Goal: Task Accomplishment & Management: Complete application form

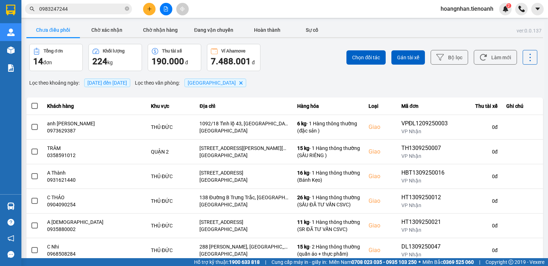
click at [462, 9] on span "hoangnhan.tienoanh" at bounding box center [467, 8] width 64 height 9
click at [457, 22] on span "Đăng xuất" at bounding box center [470, 22] width 49 height 8
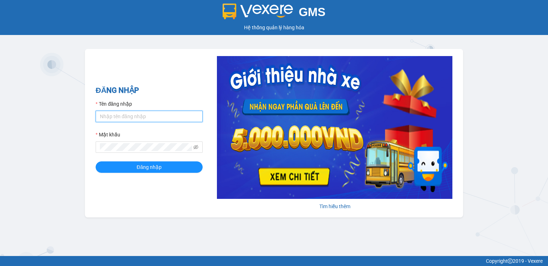
click at [135, 114] on input "Tên đăng nhập" at bounding box center [149, 116] width 107 height 11
type input "thanhhieu.tienoanh"
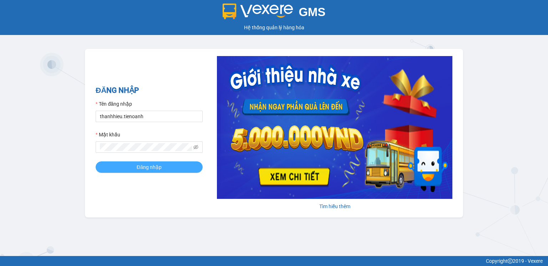
click at [131, 166] on button "Đăng nhập" at bounding box center [149, 166] width 107 height 11
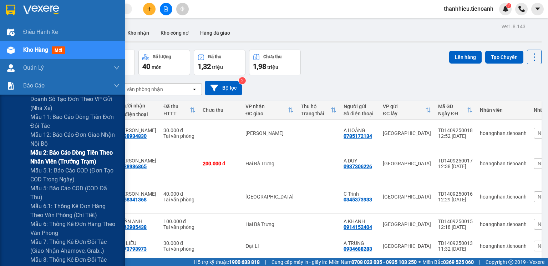
click at [61, 155] on span "Mẫu 2: Báo cáo dòng tiền theo nhân viên (Trưởng Trạm)" at bounding box center [74, 157] width 89 height 18
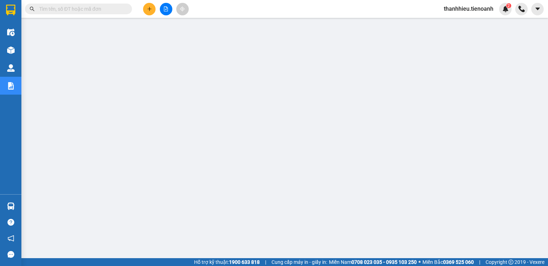
click at [451, 8] on span "thanhhieu.tienoanh" at bounding box center [468, 8] width 61 height 9
click at [454, 22] on span "Đăng xuất" at bounding box center [472, 22] width 46 height 8
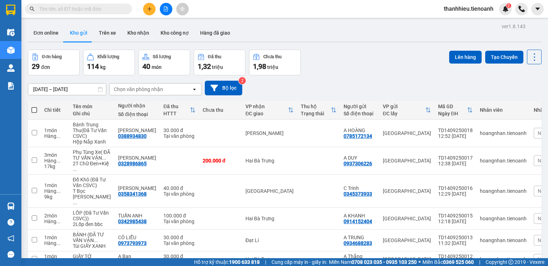
click at [112, 6] on input "text" at bounding box center [81, 9] width 84 height 8
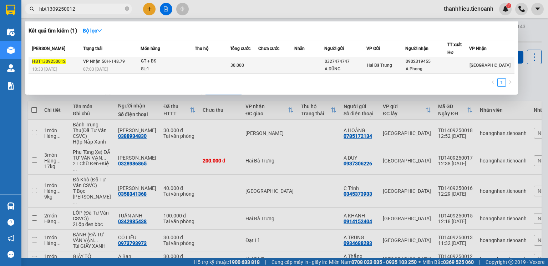
type input "hbt1309250012"
click at [302, 66] on td at bounding box center [309, 65] width 30 height 17
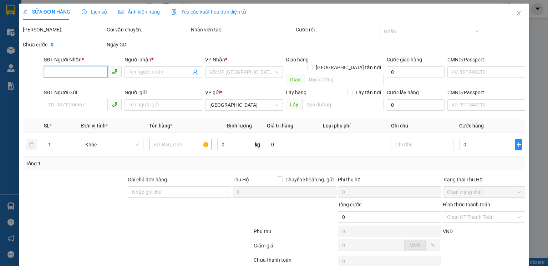
type input "0902319455"
type input "A Phong"
type input "0327474747"
type input "A DŨNG"
type input "30.000"
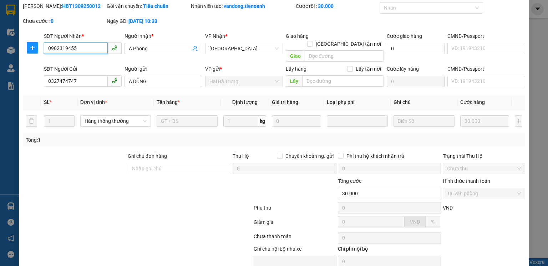
scroll to position [47, 0]
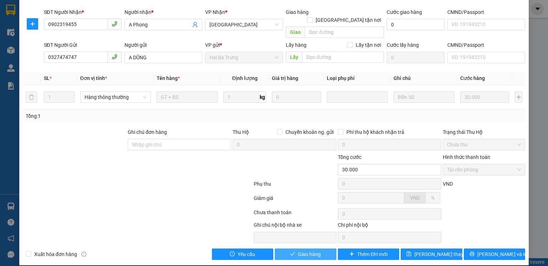
click at [317, 250] on span "Giao hàng" at bounding box center [309, 254] width 23 height 8
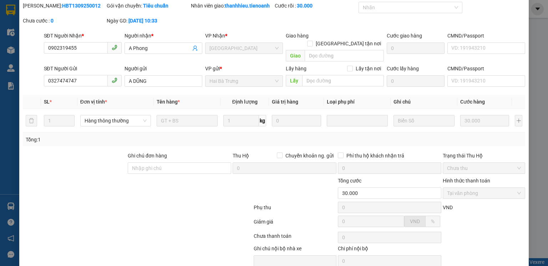
scroll to position [0, 0]
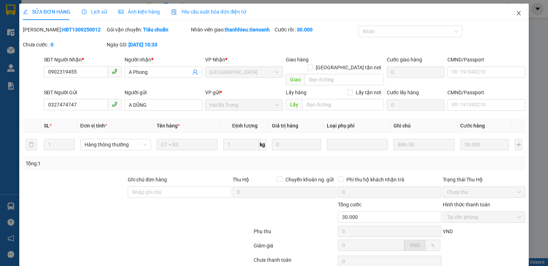
click at [516, 16] on icon "close" at bounding box center [519, 13] width 6 height 6
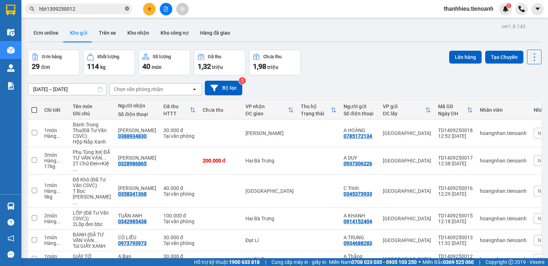
click at [126, 10] on icon "close-circle" at bounding box center [127, 8] width 4 height 4
click at [98, 12] on input "text" at bounding box center [81, 9] width 84 height 8
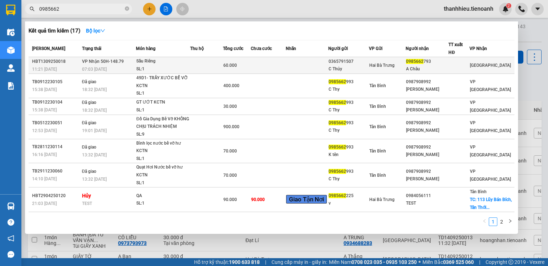
type input "0985662"
click at [262, 64] on td at bounding box center [268, 65] width 35 height 17
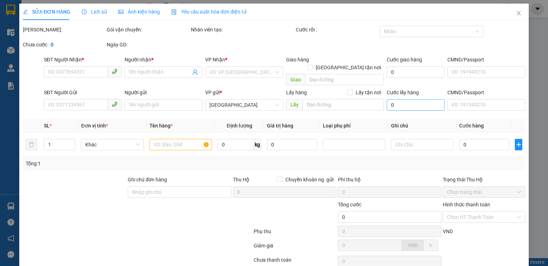
type input "0985662793"
type input "A Châu"
type input "0365791507"
type input "C Thủy"
type input "60.000"
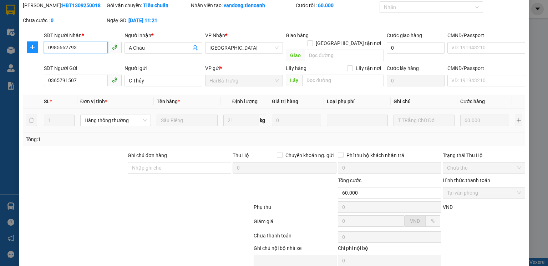
scroll to position [47, 0]
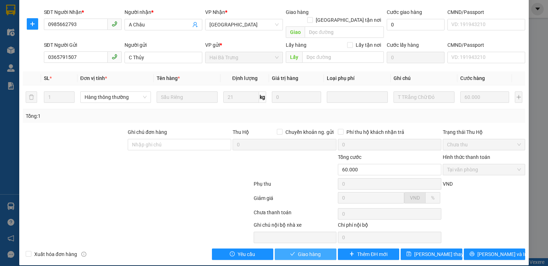
drag, startPoint x: 316, startPoint y: 246, endPoint x: 310, endPoint y: 241, distance: 7.3
click at [314, 250] on span "Giao hàng" at bounding box center [309, 254] width 23 height 8
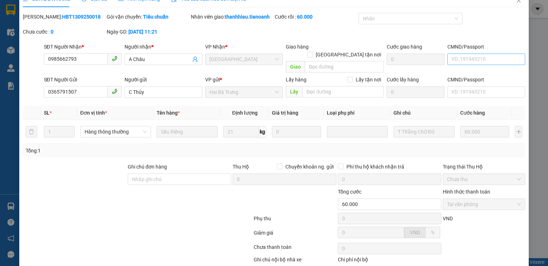
scroll to position [0, 0]
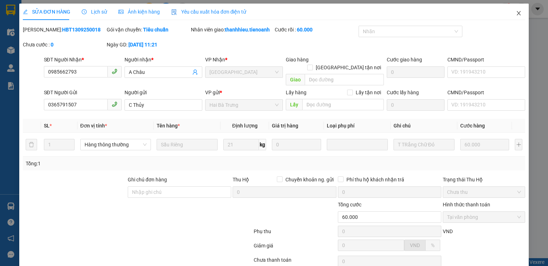
click at [516, 14] on icon "close" at bounding box center [519, 13] width 6 height 6
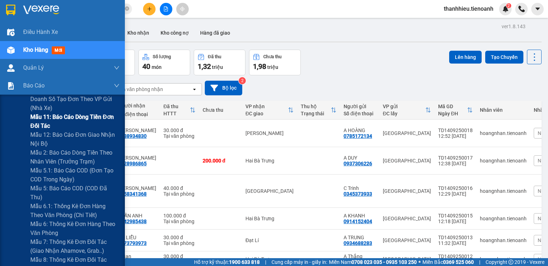
click at [59, 116] on span "Mẫu 11: Báo cáo dòng tiền đơn đối tác" at bounding box center [74, 121] width 89 height 18
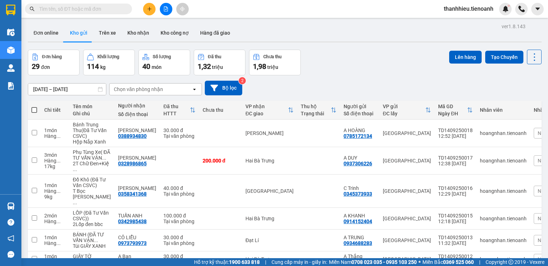
click at [97, 8] on input "text" at bounding box center [81, 9] width 84 height 8
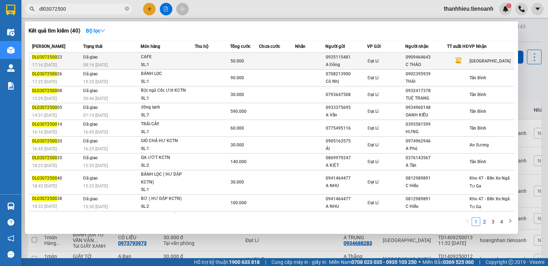
type input "dl03072500"
click at [264, 67] on td at bounding box center [277, 61] width 36 height 17
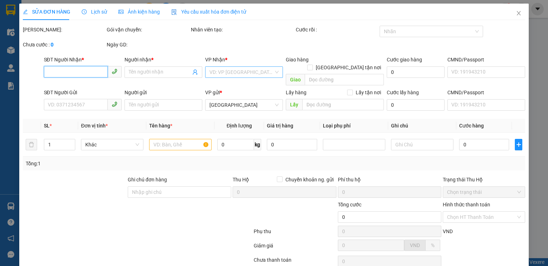
type input "0909464643"
type input "C THẢO"
type input "0935115481"
type input "A Đông"
type input "50.000"
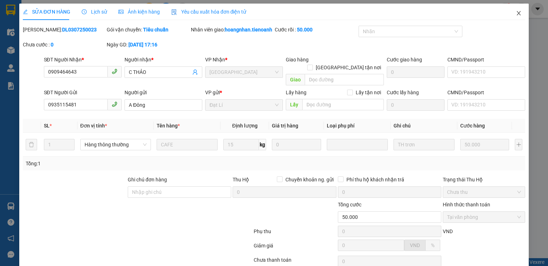
click at [517, 15] on icon "close" at bounding box center [519, 13] width 4 height 4
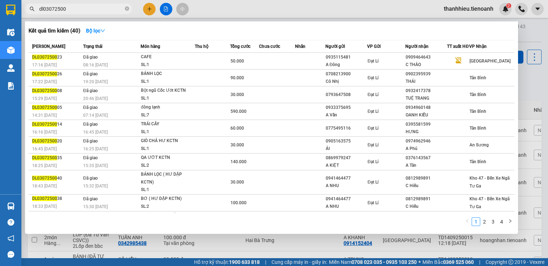
click at [80, 11] on input "dl03072500" at bounding box center [81, 9] width 84 height 8
click at [70, 8] on input "dl03072500" at bounding box center [81, 9] width 84 height 8
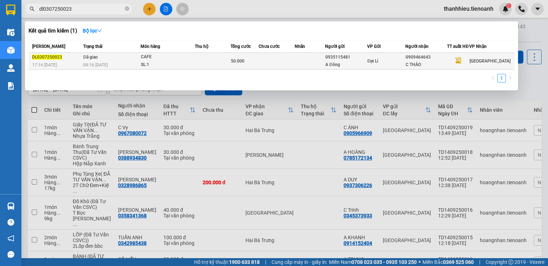
type input "dl0307250023"
click at [188, 64] on div "SL: 1" at bounding box center [168, 65] width 54 height 8
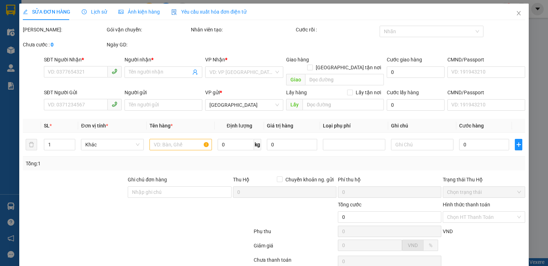
type input "0909464643"
type input "C THẢO"
type input "0935115481"
type input "A Đông"
type input "50.000"
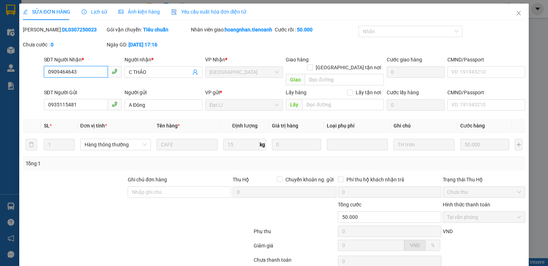
scroll to position [56, 0]
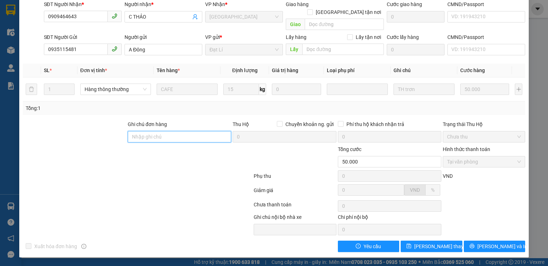
click at [165, 136] on input "Ghi chú đơn hàng" at bounding box center [179, 136] width 103 height 11
type input "Trùng Đơn"
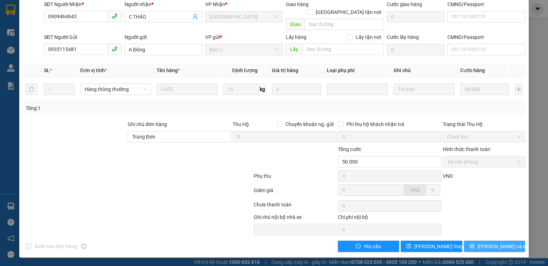
click at [501, 246] on span "Lưu và In" at bounding box center [502, 246] width 50 height 8
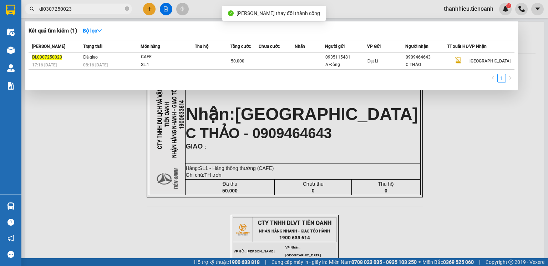
click at [77, 4] on span "dl0307250023" at bounding box center [78, 9] width 107 height 11
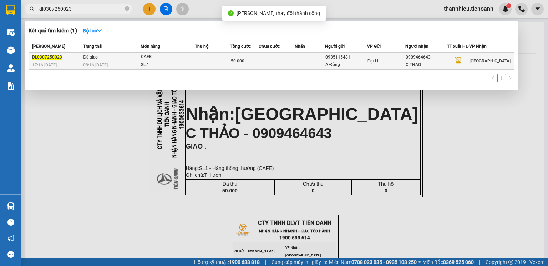
click at [244, 64] on span "50.000" at bounding box center [238, 61] width 14 height 5
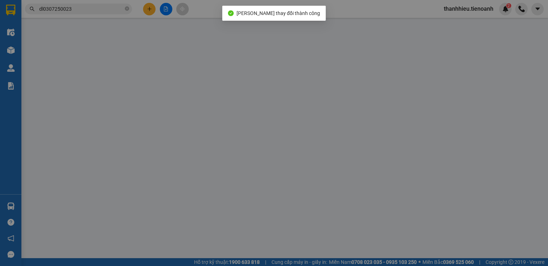
type input "0909464643"
type input "C THẢO"
type input "0935115481"
type input "A Đông"
type input "Trùng Đơn"
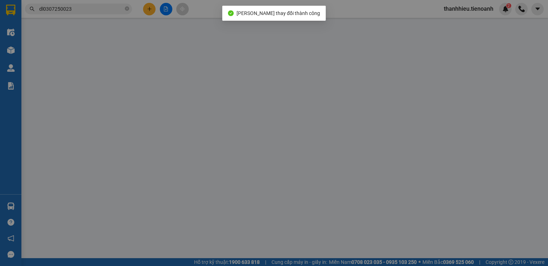
type input "50.000"
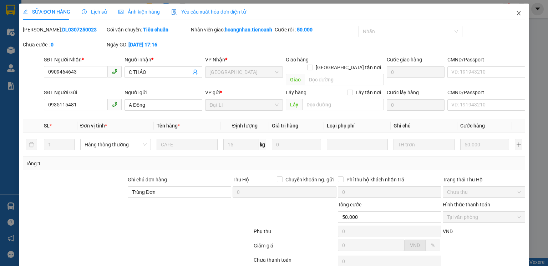
click at [517, 14] on icon "close" at bounding box center [519, 13] width 6 height 6
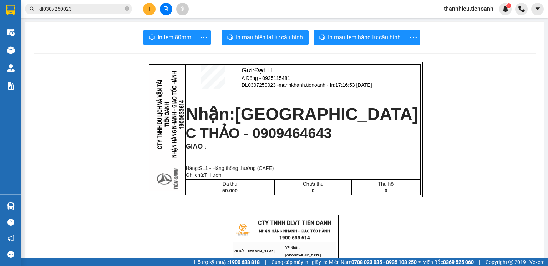
click at [82, 4] on span "dl0307250023" at bounding box center [78, 9] width 107 height 11
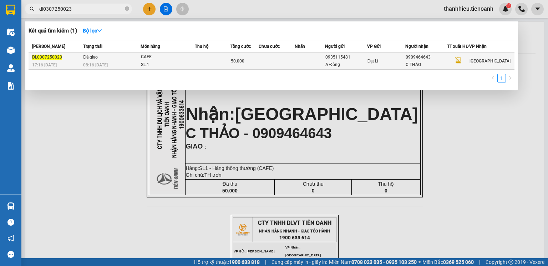
click at [125, 64] on div "08:16 - 14/09" at bounding box center [111, 65] width 57 height 8
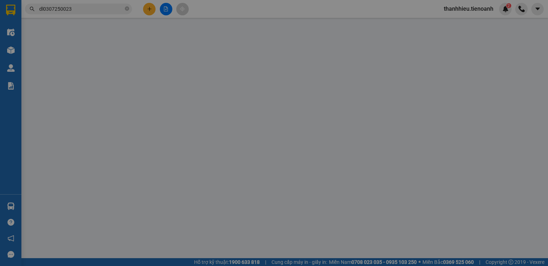
type input "0909464643"
type input "C THẢO"
type input "0935115481"
type input "A Đông"
type input "Trùng Đơn"
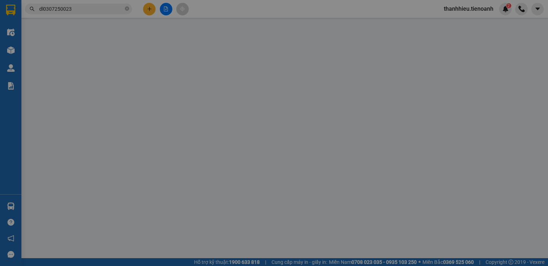
type input "50.000"
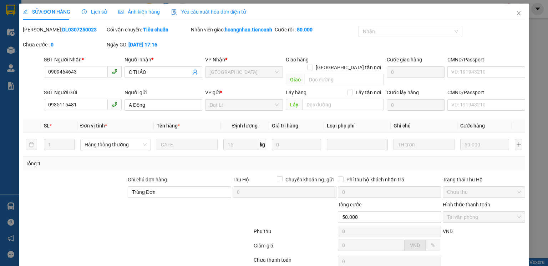
drag, startPoint x: 41, startPoint y: 28, endPoint x: 85, endPoint y: 30, distance: 44.3
click at [85, 30] on div "Mã ĐH: DL0307250023" at bounding box center [64, 30] width 82 height 8
copy b "DL0307250023"
click at [516, 13] on icon "close" at bounding box center [519, 13] width 6 height 6
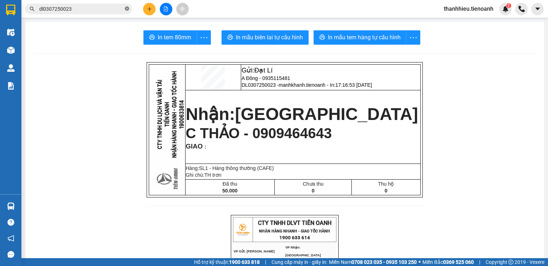
click at [127, 9] on icon "close-circle" at bounding box center [127, 8] width 4 height 4
click at [87, 11] on input "text" at bounding box center [81, 9] width 84 height 8
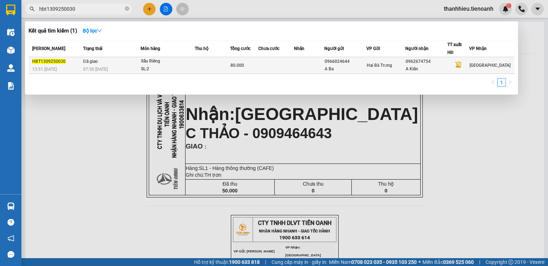
type input "hbt1309250030"
click at [221, 64] on td at bounding box center [212, 65] width 35 height 17
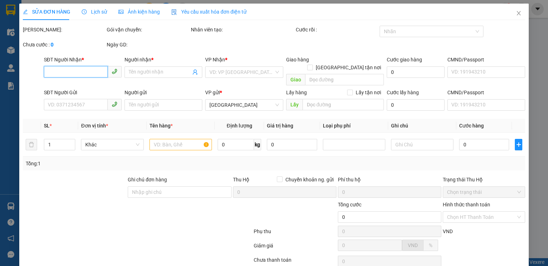
type input "0962674754"
type input "A Kiên"
type input "0966024644"
type input "A Ba"
type input "80.000"
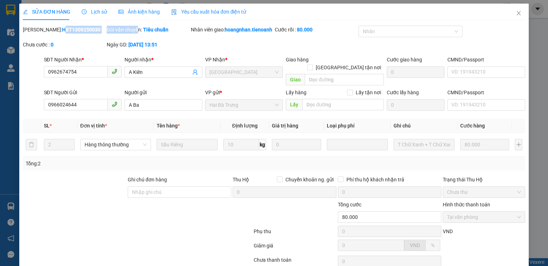
drag, startPoint x: 40, startPoint y: 28, endPoint x: 104, endPoint y: 30, distance: 63.9
click at [136, 33] on div "Mã ĐH: HBT1309250030 Gói vận chuyển: Tiêu chuẩn Nhân viên giao: hoangnhan.tieno…" at bounding box center [274, 41] width 504 height 30
click at [103, 34] on div "Mã ĐH: HBT1309250030" at bounding box center [64, 33] width 84 height 15
drag, startPoint x: 41, startPoint y: 28, endPoint x: 84, endPoint y: 28, distance: 43.5
click at [84, 28] on div "Mã ĐH: HBT1309250030" at bounding box center [64, 30] width 82 height 8
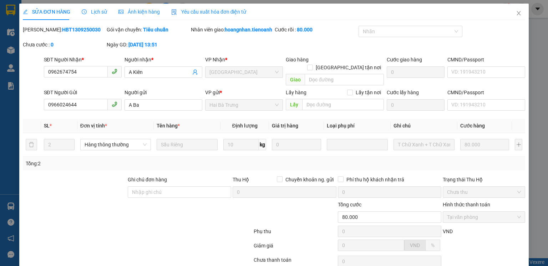
copy b "HBT1309250030"
click at [516, 13] on icon "close" at bounding box center [519, 13] width 6 height 6
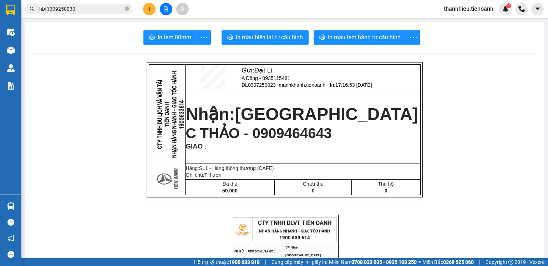
click at [480, 9] on span "thanhhieu.tienoanh" at bounding box center [468, 8] width 61 height 9
click at [461, 24] on span "Đăng xuất" at bounding box center [472, 22] width 46 height 8
